Goal: Use online tool/utility: Use online tool/utility

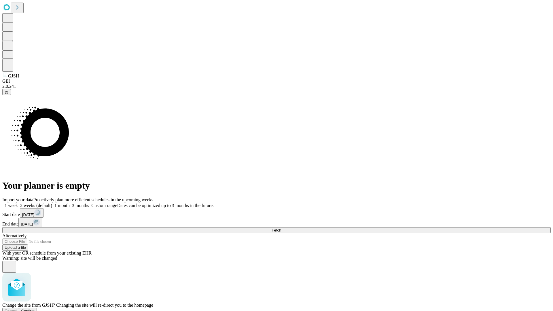
click at [35, 309] on span "Confirm" at bounding box center [28, 311] width 14 height 4
click at [52, 203] on label "2 weeks (default)" at bounding box center [35, 205] width 34 height 5
click at [281, 228] on span "Fetch" at bounding box center [277, 230] width 10 height 4
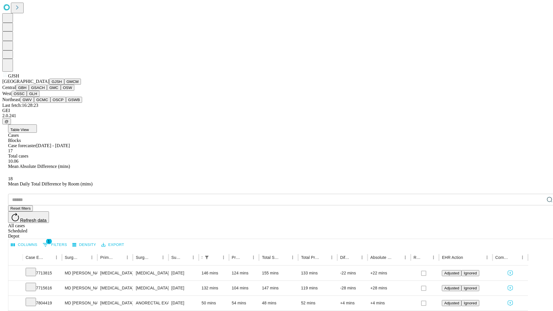
click at [64, 85] on button "GMCM" at bounding box center [72, 82] width 17 height 6
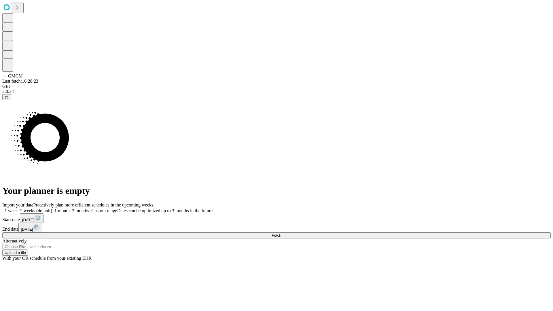
click at [52, 208] on label "2 weeks (default)" at bounding box center [35, 210] width 34 height 5
click at [281, 233] on span "Fetch" at bounding box center [277, 235] width 10 height 4
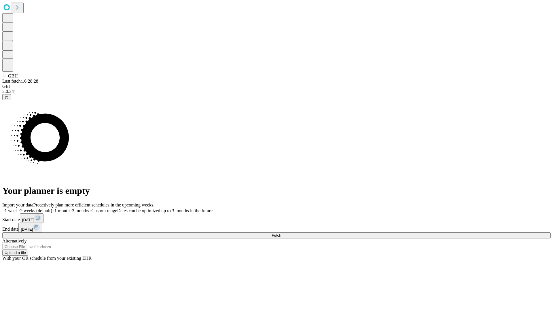
click at [52, 208] on label "2 weeks (default)" at bounding box center [35, 210] width 34 height 5
click at [281, 233] on span "Fetch" at bounding box center [277, 235] width 10 height 4
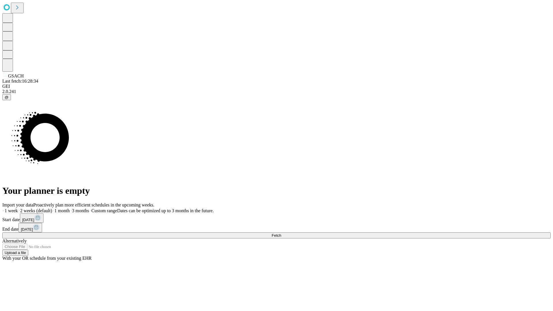
click at [281, 233] on span "Fetch" at bounding box center [277, 235] width 10 height 4
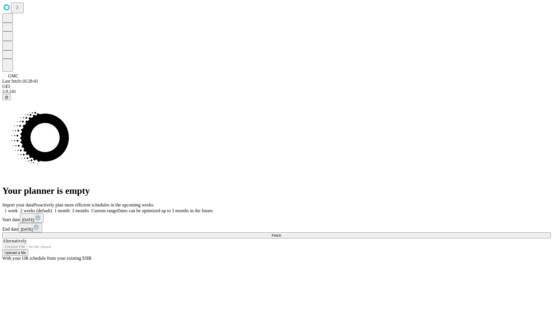
click at [52, 208] on label "2 weeks (default)" at bounding box center [35, 210] width 34 height 5
click at [281, 233] on span "Fetch" at bounding box center [277, 235] width 10 height 4
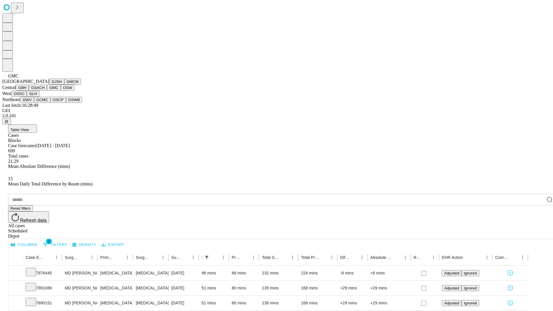
click at [61, 91] on button "OSW" at bounding box center [68, 88] width 14 height 6
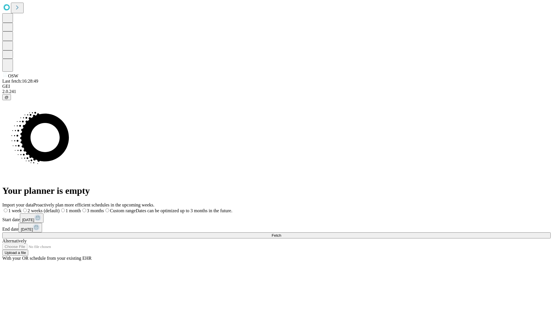
click at [60, 208] on label "2 weeks (default)" at bounding box center [41, 210] width 38 height 5
click at [281, 233] on span "Fetch" at bounding box center [277, 235] width 10 height 4
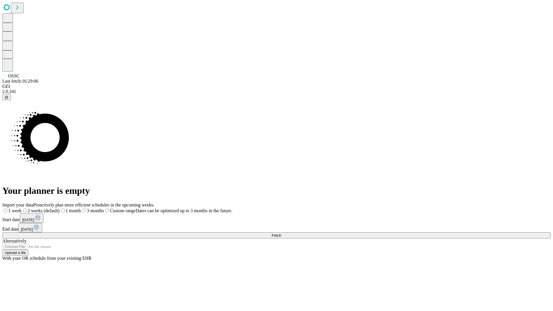
click at [60, 208] on label "2 weeks (default)" at bounding box center [41, 210] width 38 height 5
click at [281, 233] on span "Fetch" at bounding box center [277, 235] width 10 height 4
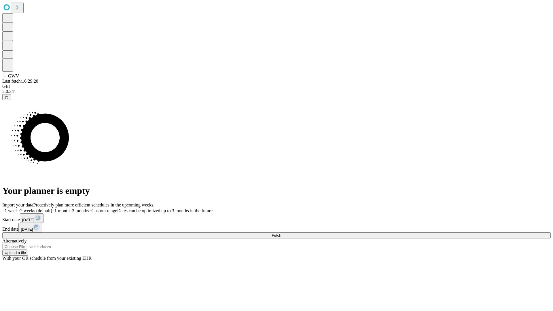
click at [52, 208] on label "2 weeks (default)" at bounding box center [35, 210] width 34 height 5
click at [281, 233] on span "Fetch" at bounding box center [277, 235] width 10 height 4
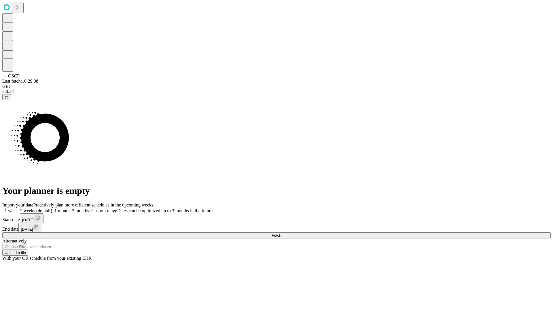
click at [52, 208] on label "2 weeks (default)" at bounding box center [35, 210] width 34 height 5
click at [281, 233] on span "Fetch" at bounding box center [277, 235] width 10 height 4
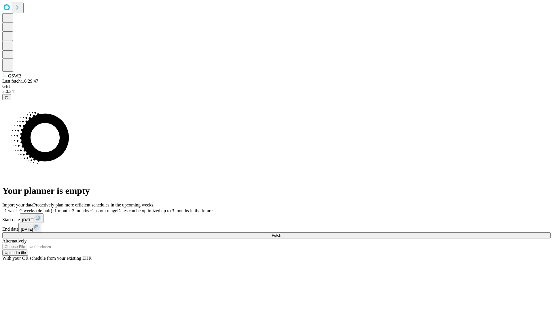
click at [281, 233] on span "Fetch" at bounding box center [277, 235] width 10 height 4
